Goal: Task Accomplishment & Management: Use online tool/utility

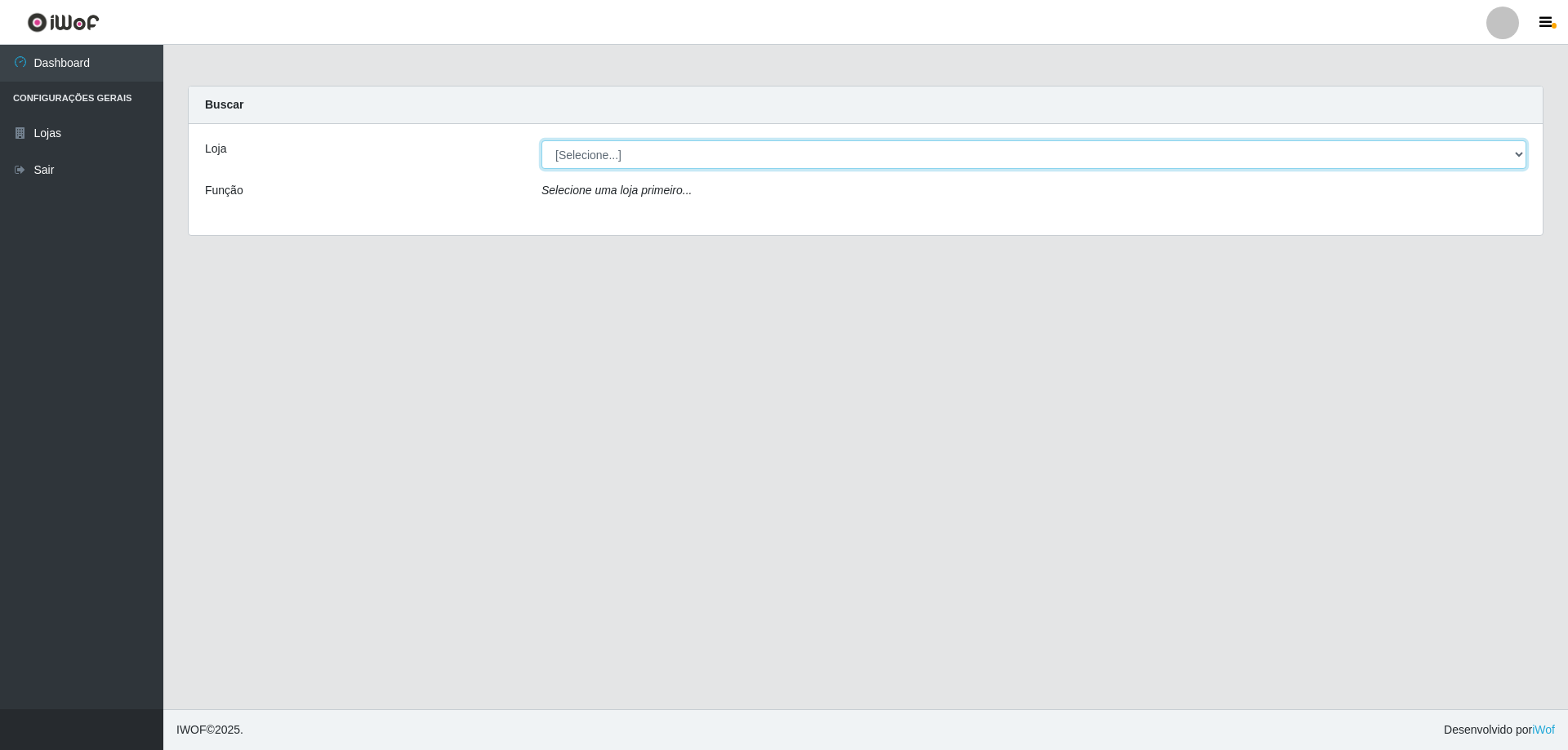
click at [769, 155] on select "[Selecione...] SuperShow Bis - Avenida 6 SuperShow [GEOGRAPHIC_DATA]" at bounding box center [1034, 154] width 985 height 29
select select "60"
click at [542, 140] on select "[Selecione...] SuperShow Bis - Avenida 6 SuperShow [GEOGRAPHIC_DATA]" at bounding box center [1034, 154] width 985 height 29
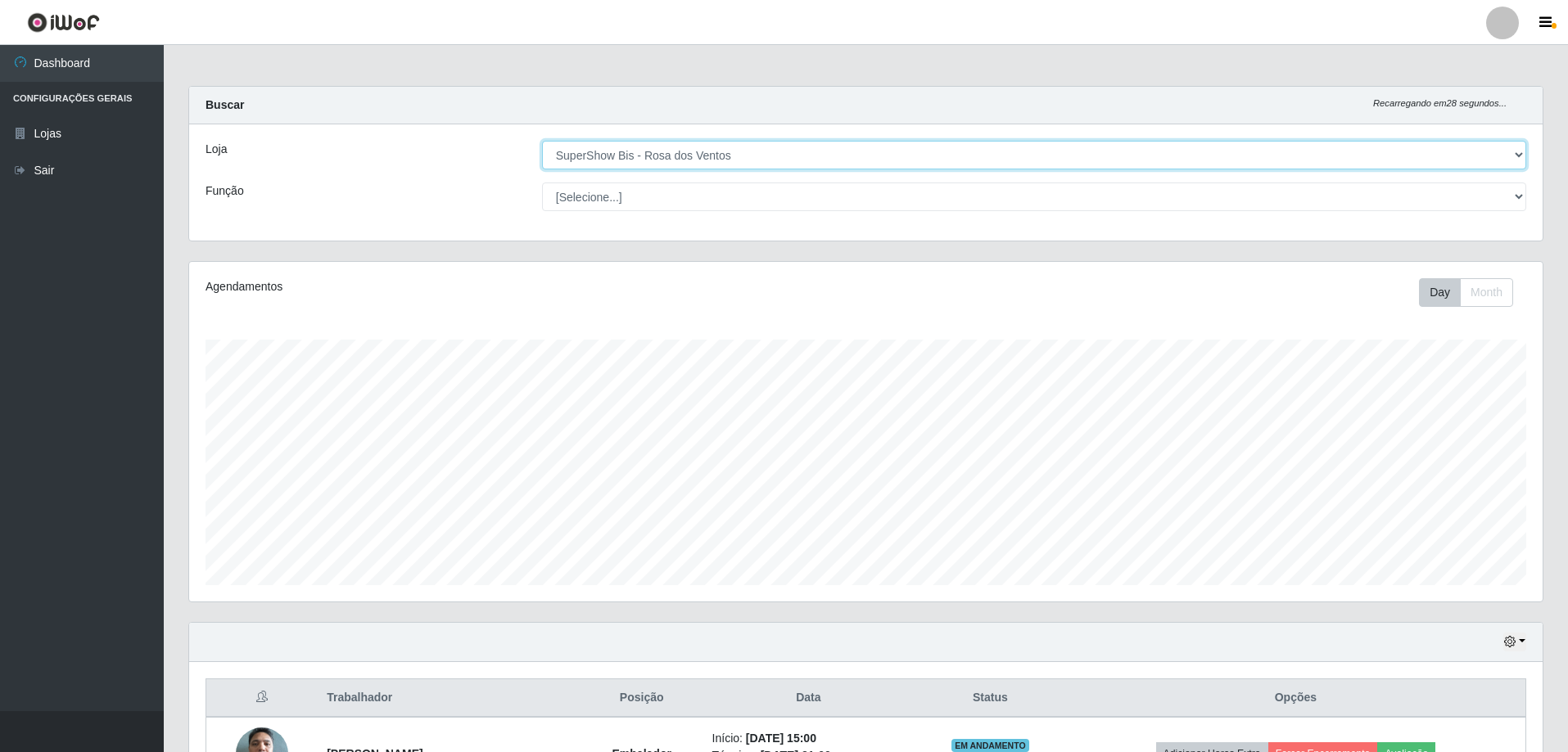
scroll to position [262, 0]
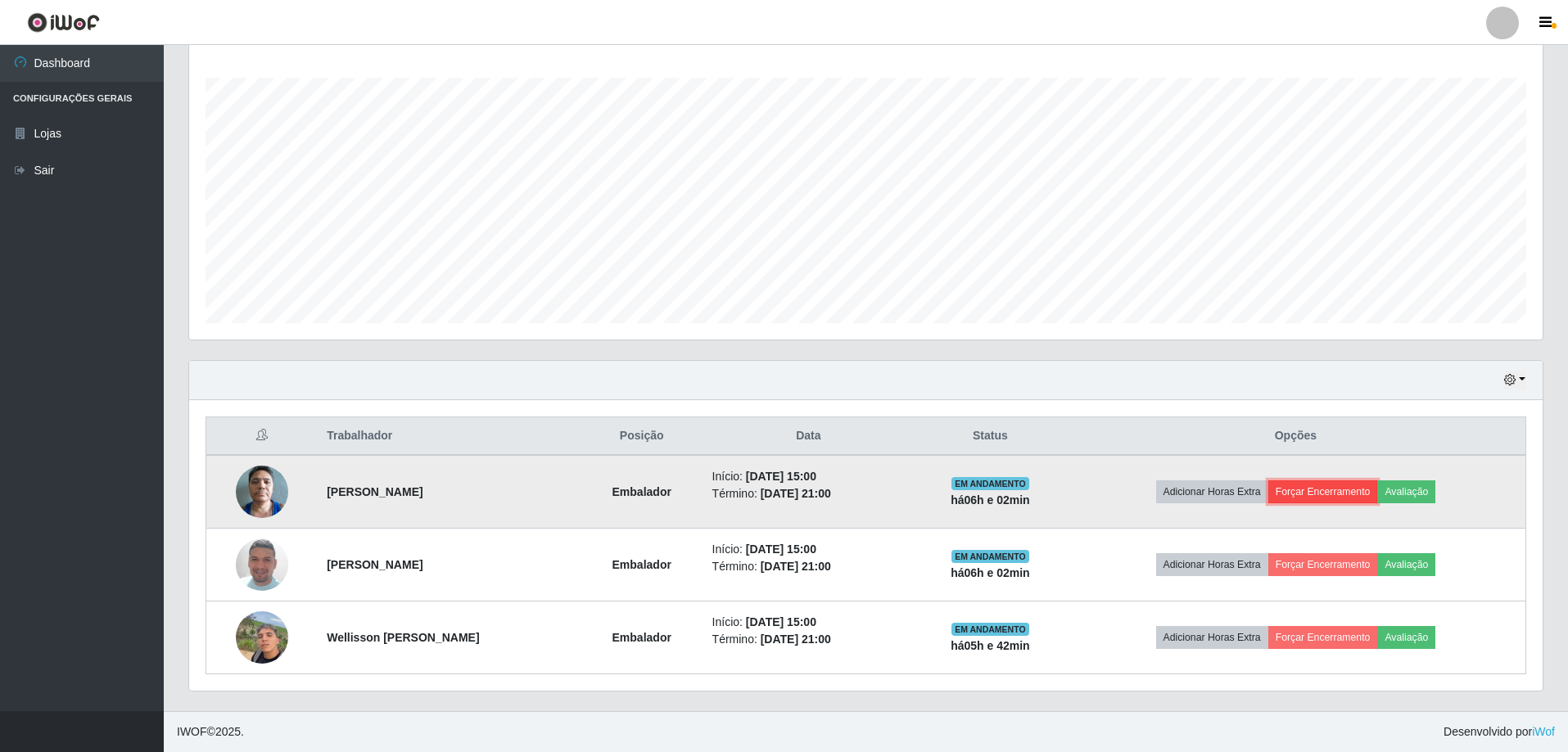
click at [1327, 489] on button "Forçar Encerramento" at bounding box center [1322, 492] width 110 height 23
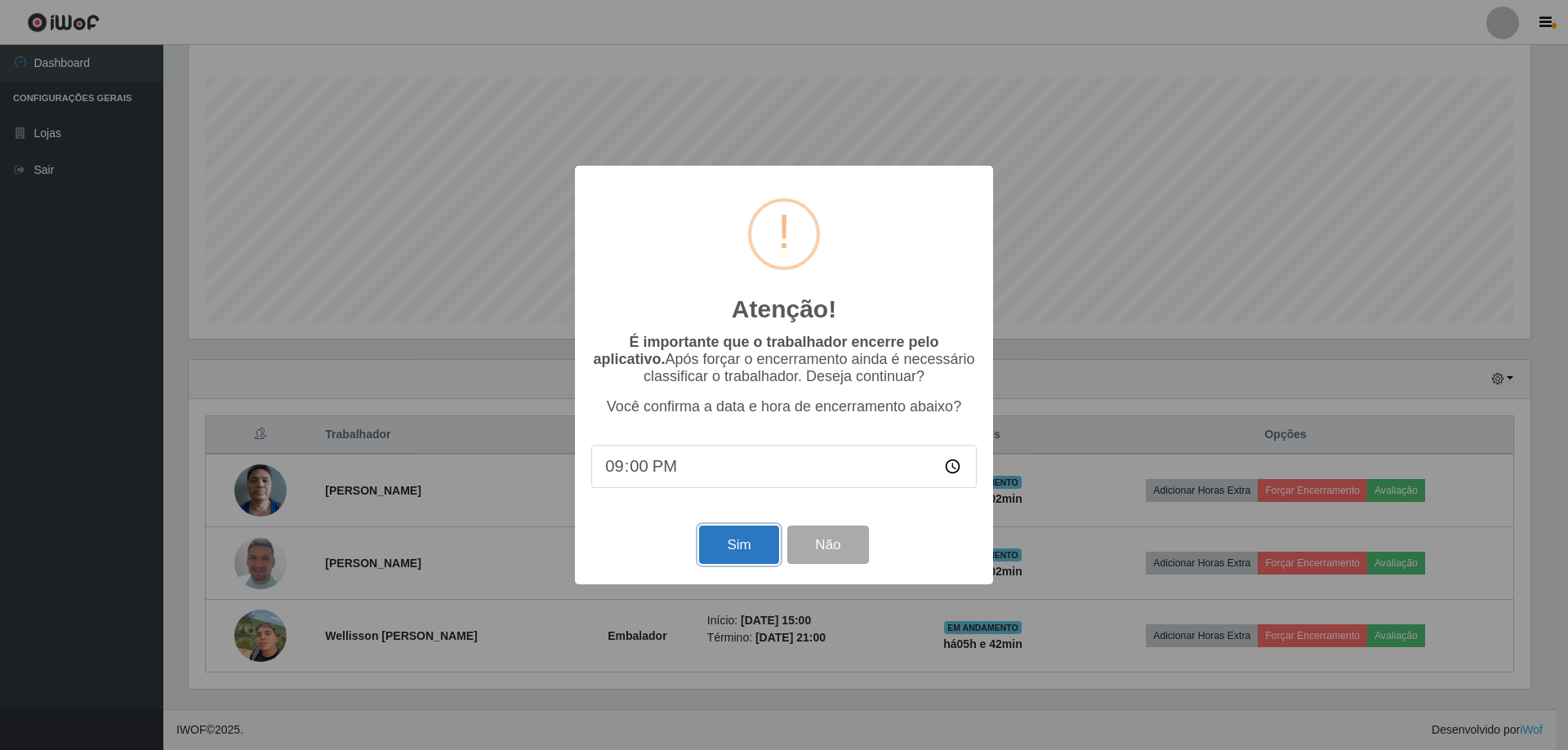
click at [731, 559] on button "Sim" at bounding box center [738, 545] width 79 height 39
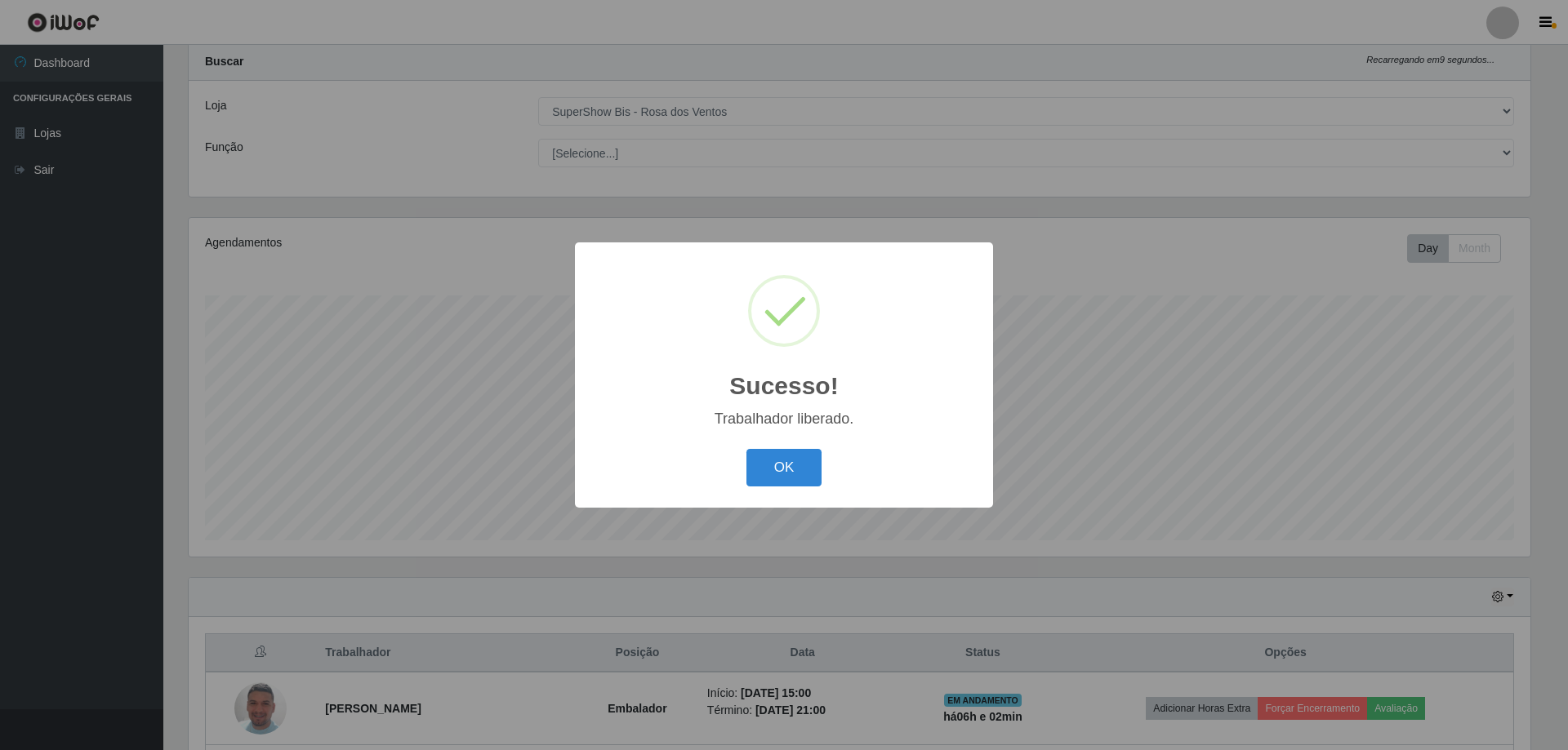
click at [759, 448] on div "OK Cancel" at bounding box center [783, 467] width 385 height 47
click at [822, 489] on div "OK Cancel" at bounding box center [783, 467] width 385 height 47
click at [811, 482] on button "OK" at bounding box center [784, 467] width 76 height 39
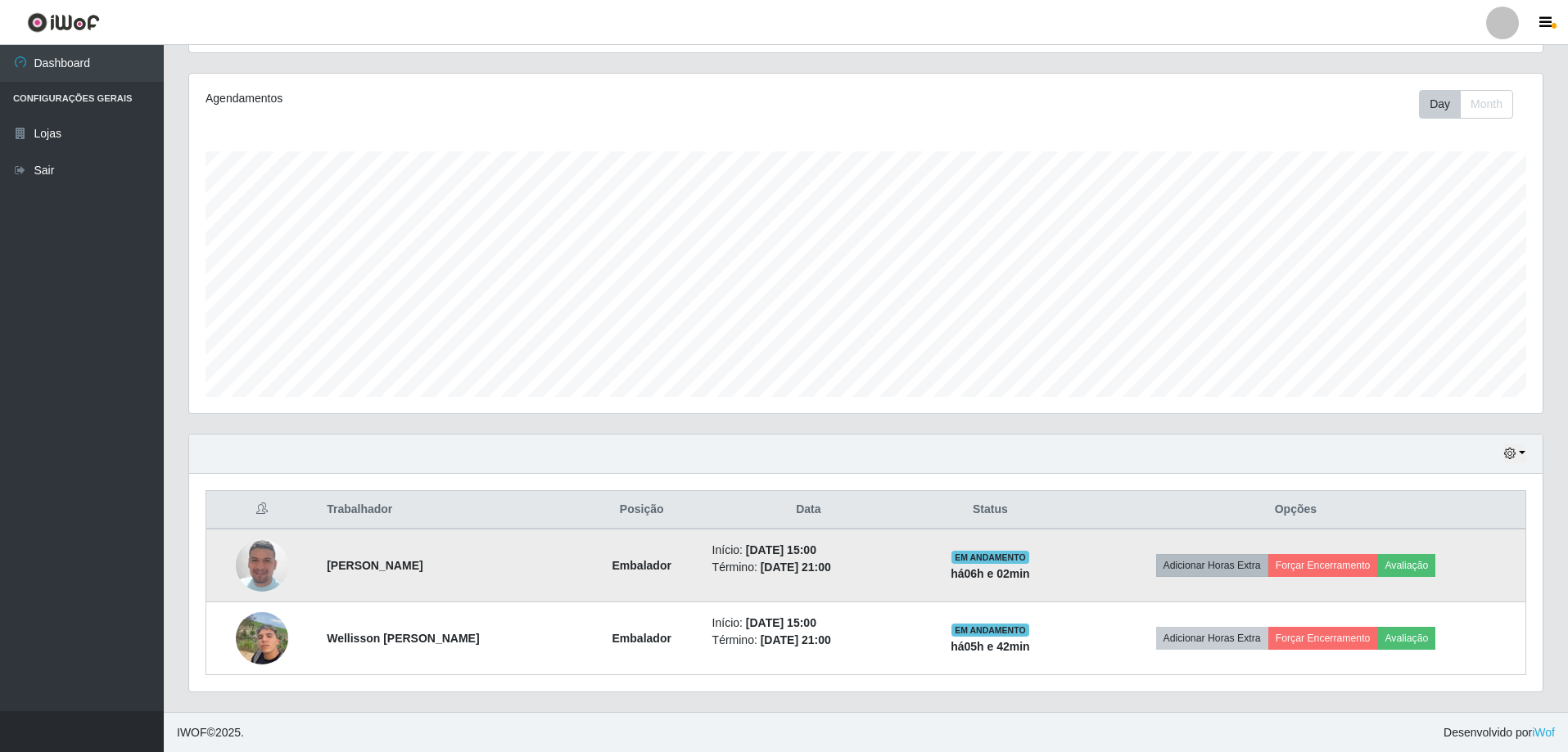
scroll to position [189, 0]
click at [1305, 563] on button "Forçar Encerramento" at bounding box center [1322, 565] width 110 height 23
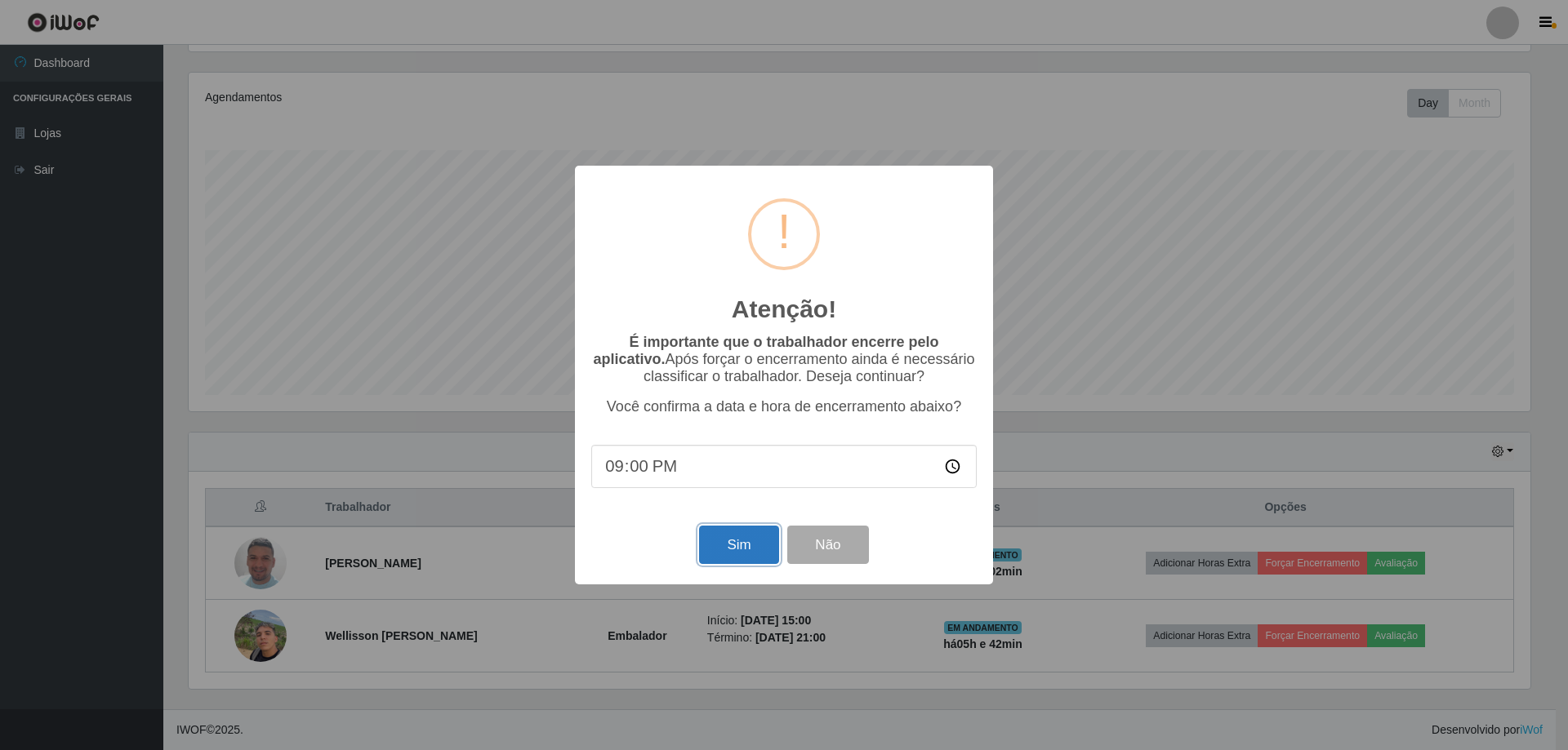
click at [714, 564] on button "Sim" at bounding box center [738, 545] width 79 height 39
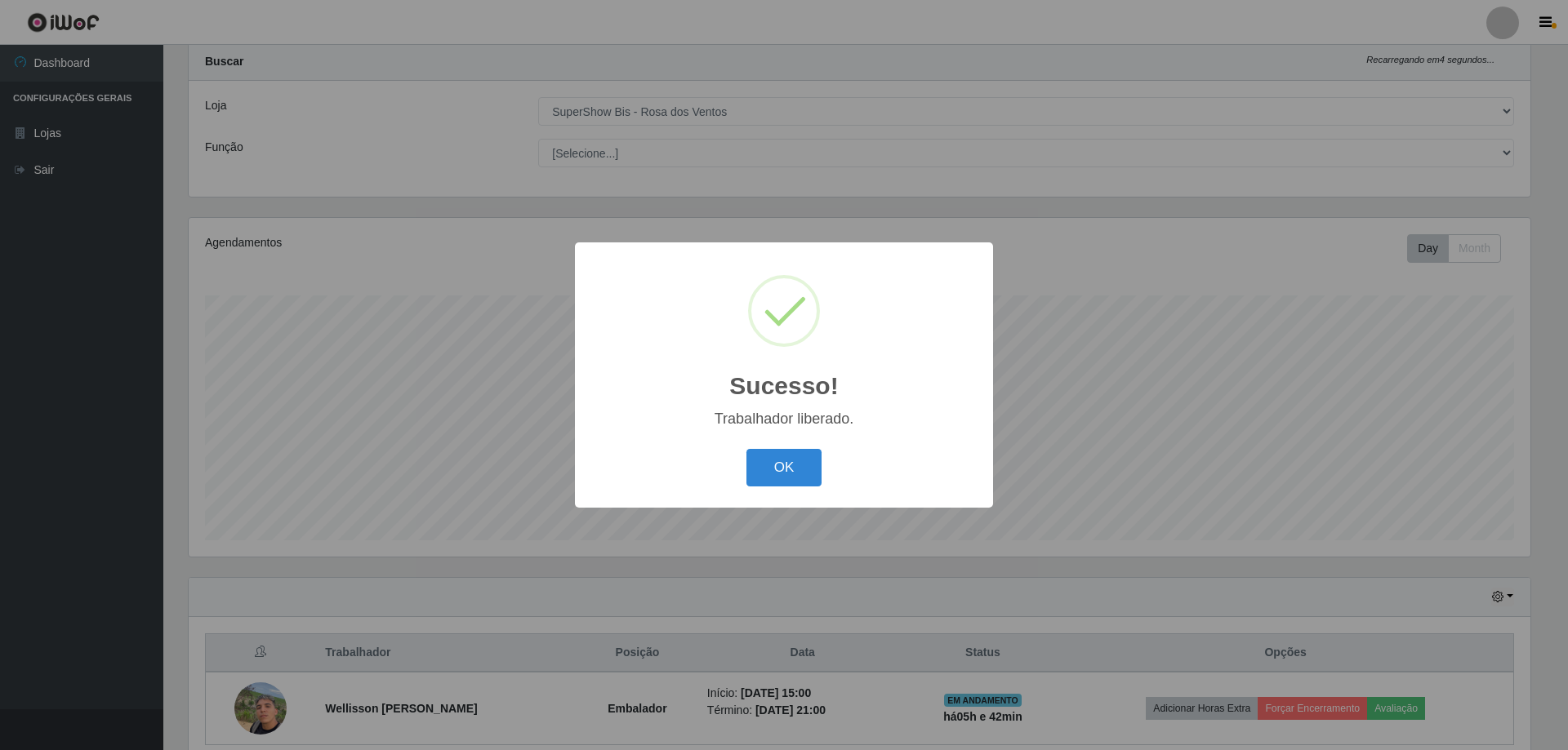
click at [805, 472] on button "OK" at bounding box center [784, 467] width 76 height 39
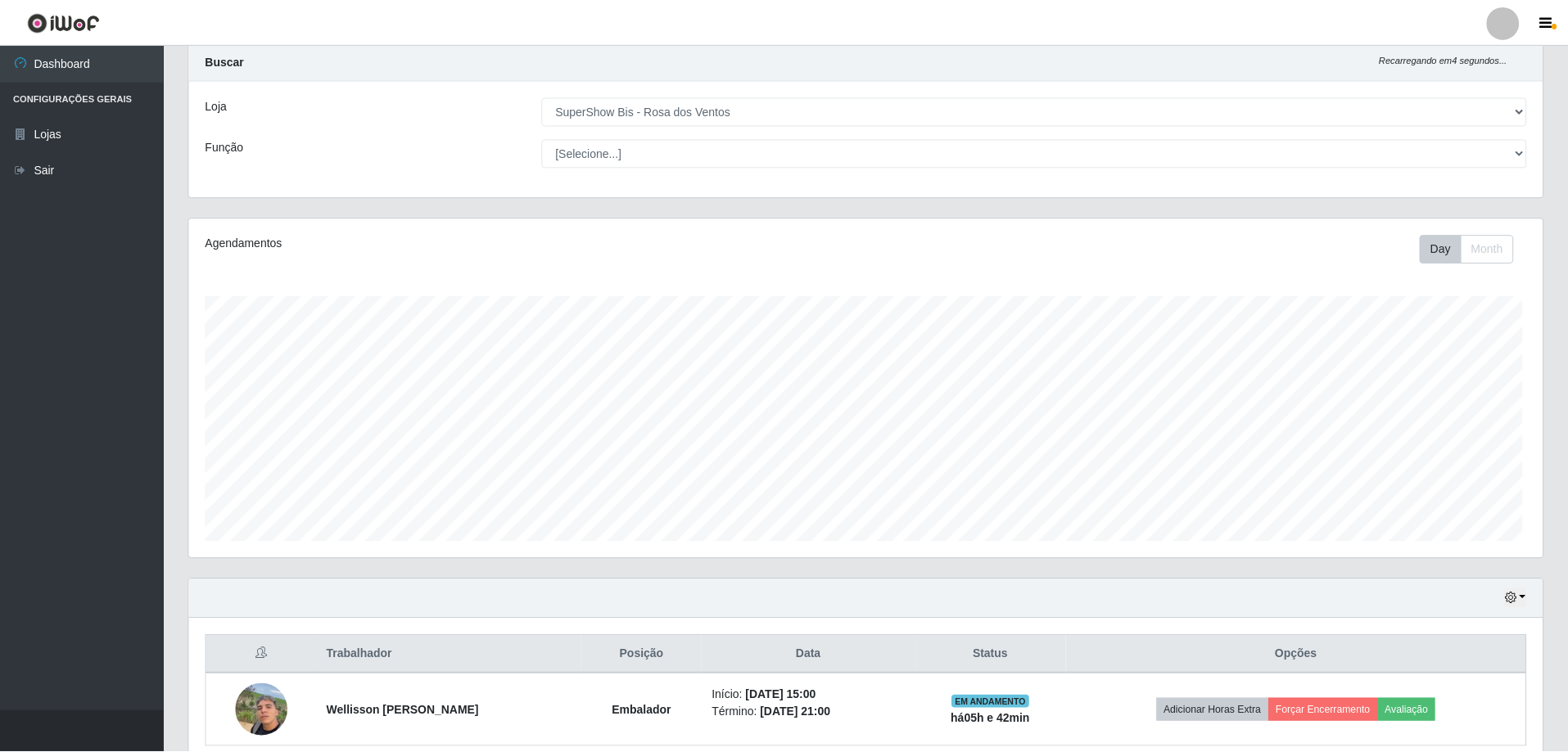
scroll to position [339, 1353]
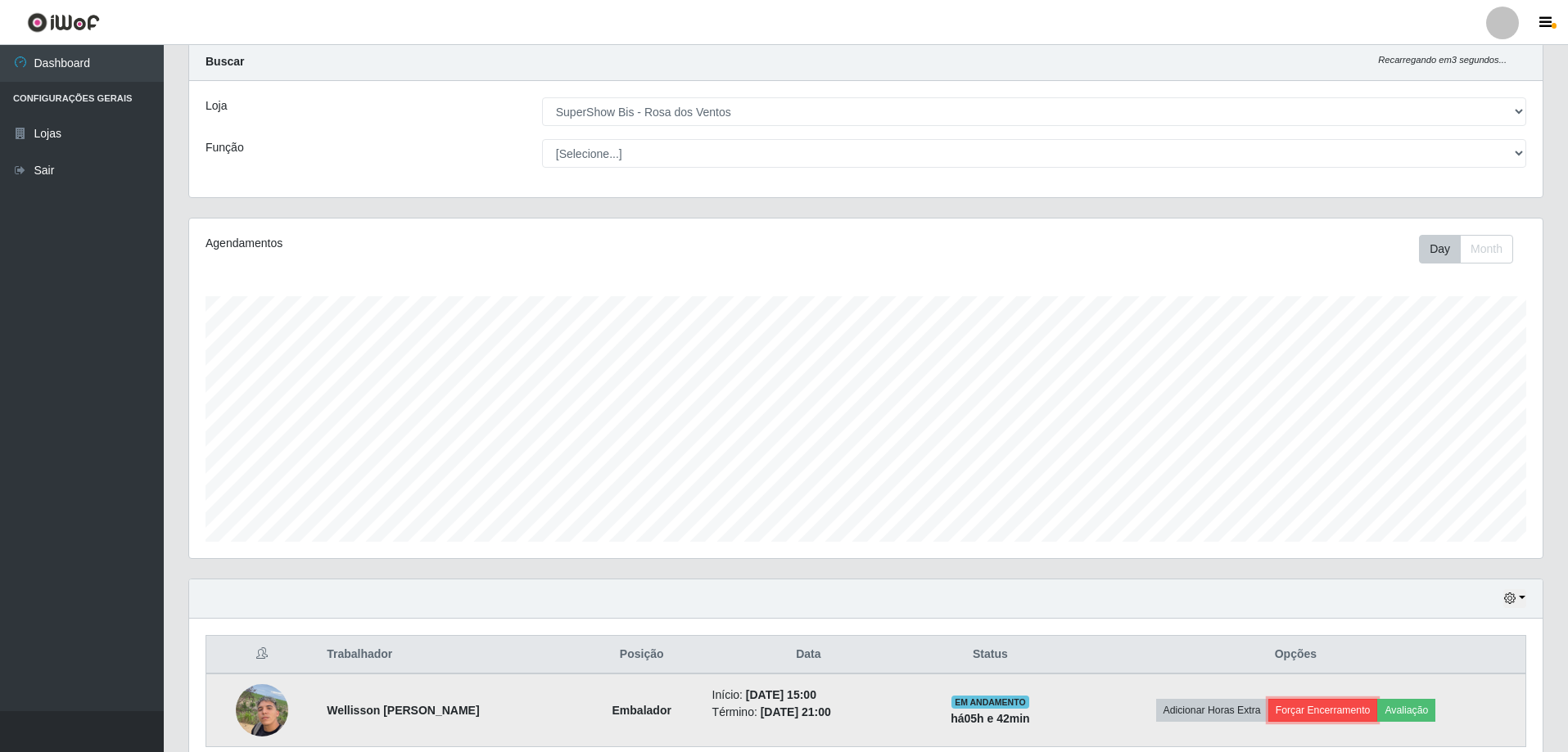
click at [1331, 712] on button "Forçar Encerramento" at bounding box center [1322, 710] width 110 height 23
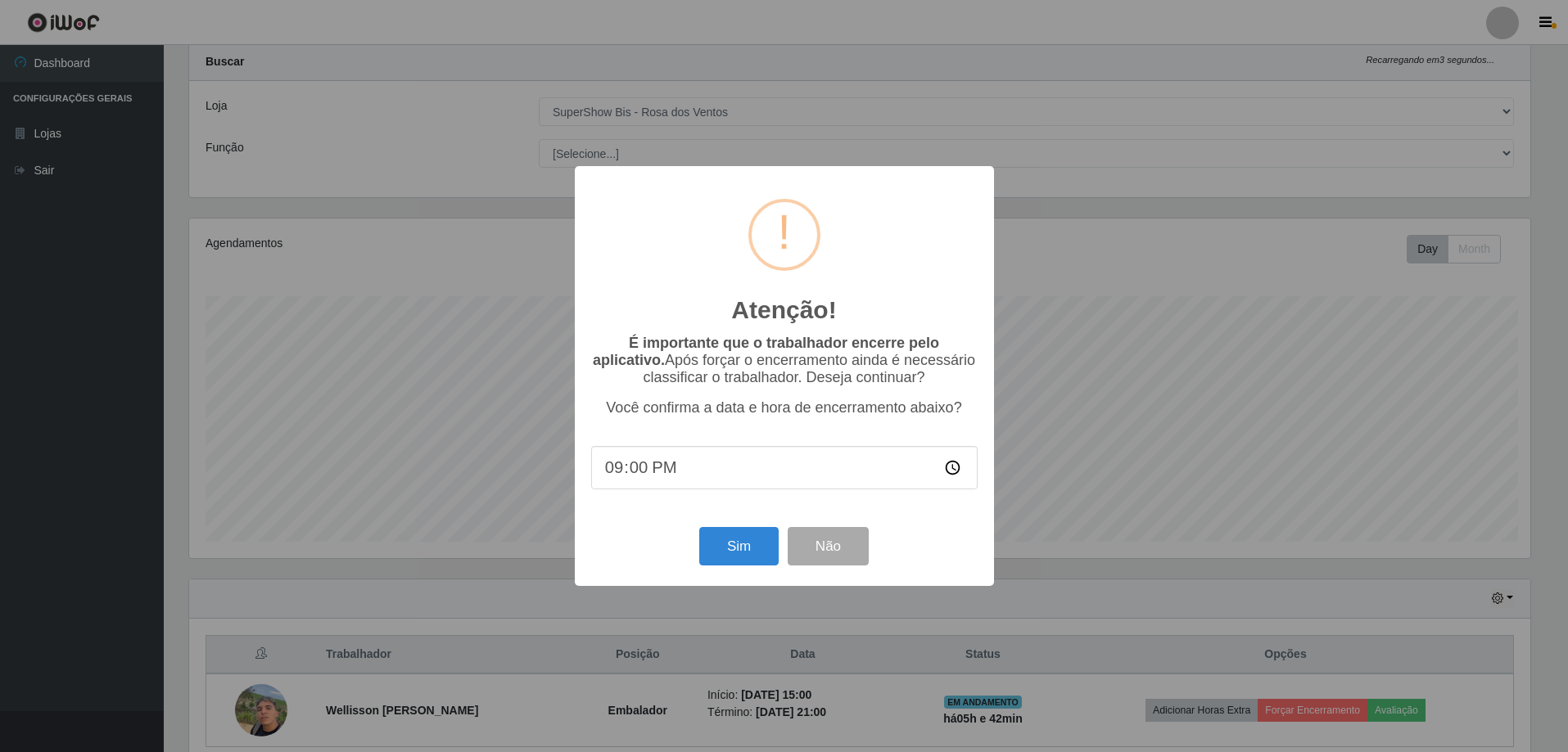
scroll to position [339, 1345]
click at [737, 531] on button "Sim" at bounding box center [740, 546] width 79 height 39
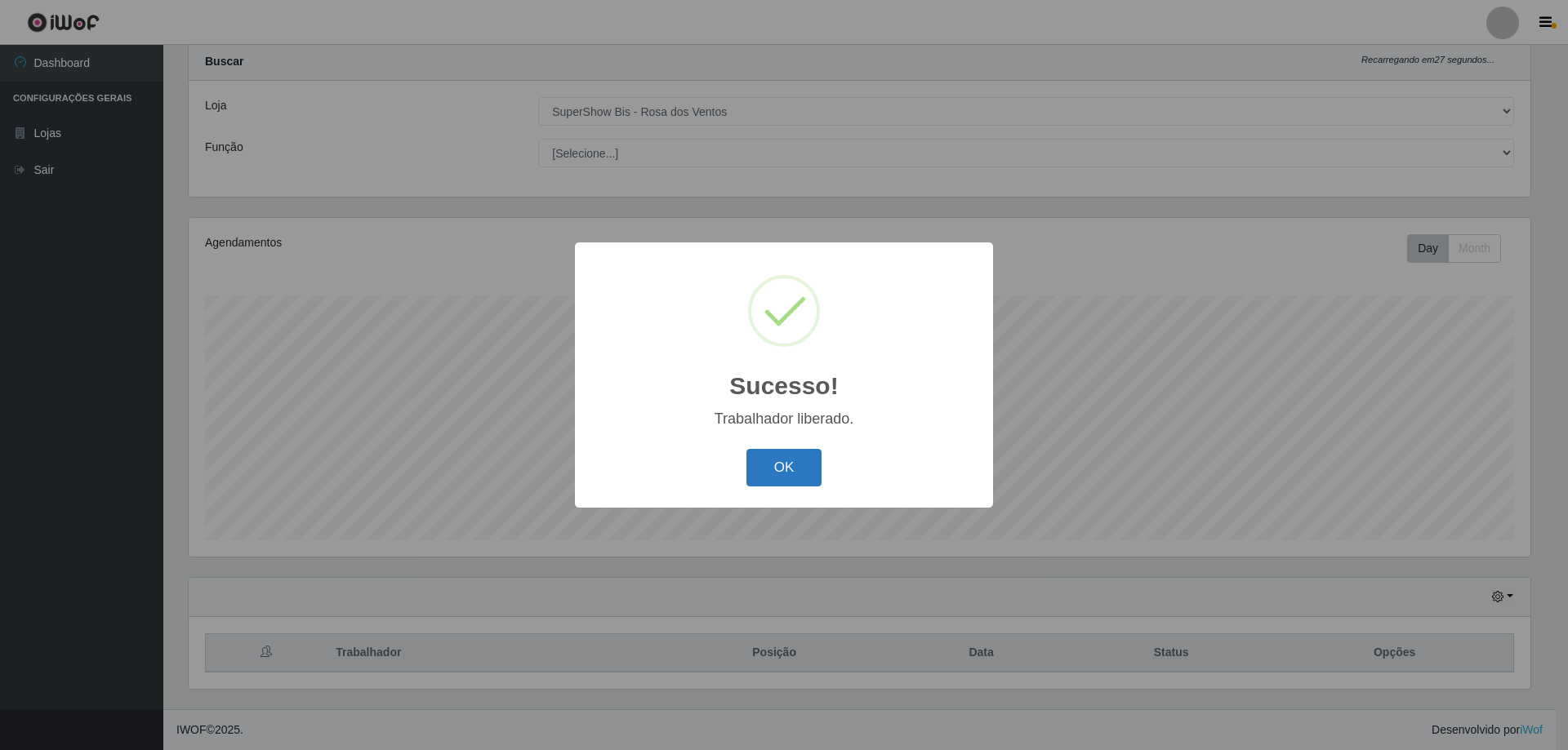
click at [808, 477] on button "OK" at bounding box center [784, 467] width 76 height 39
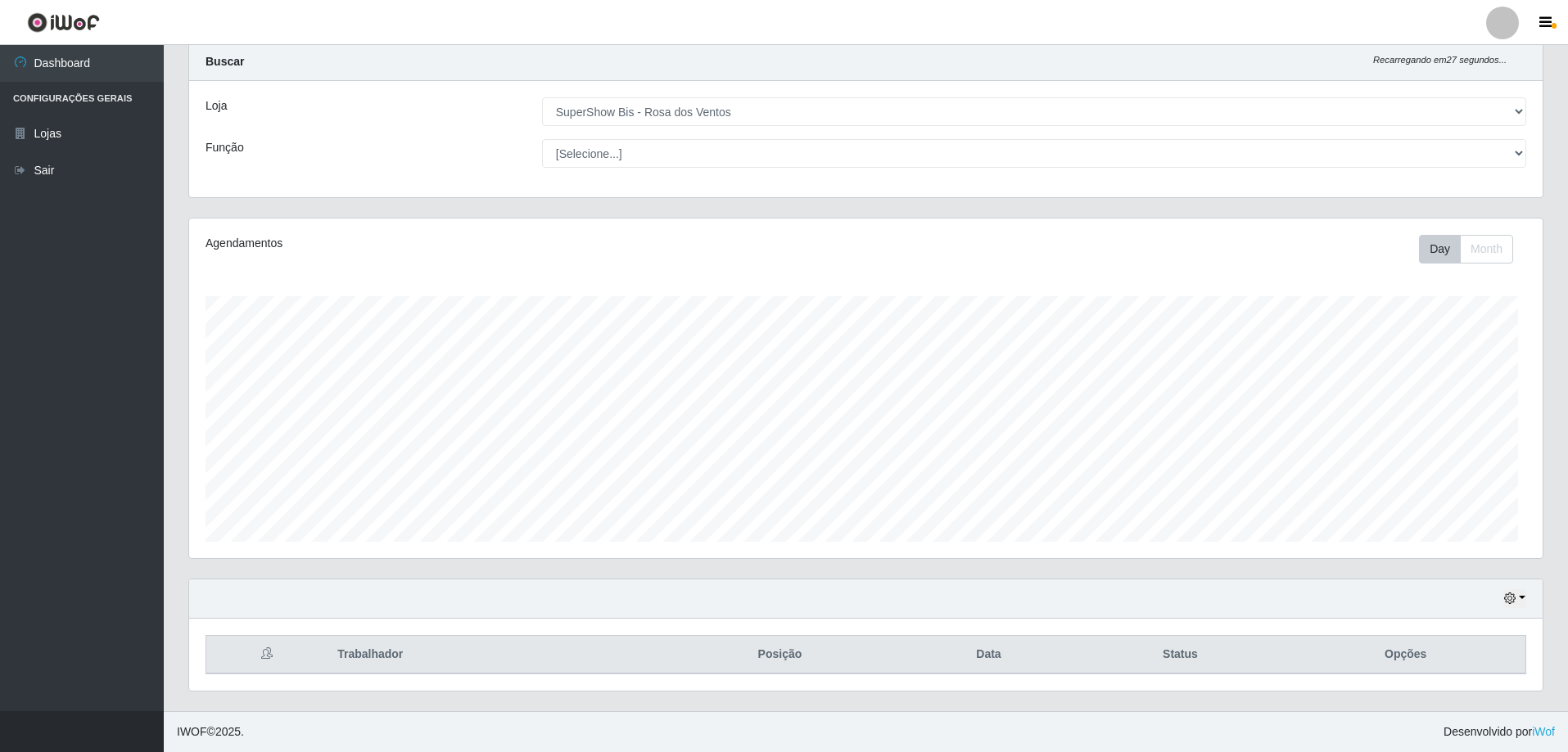
scroll to position [0, 0]
